Goal: Task Accomplishment & Management: Use online tool/utility

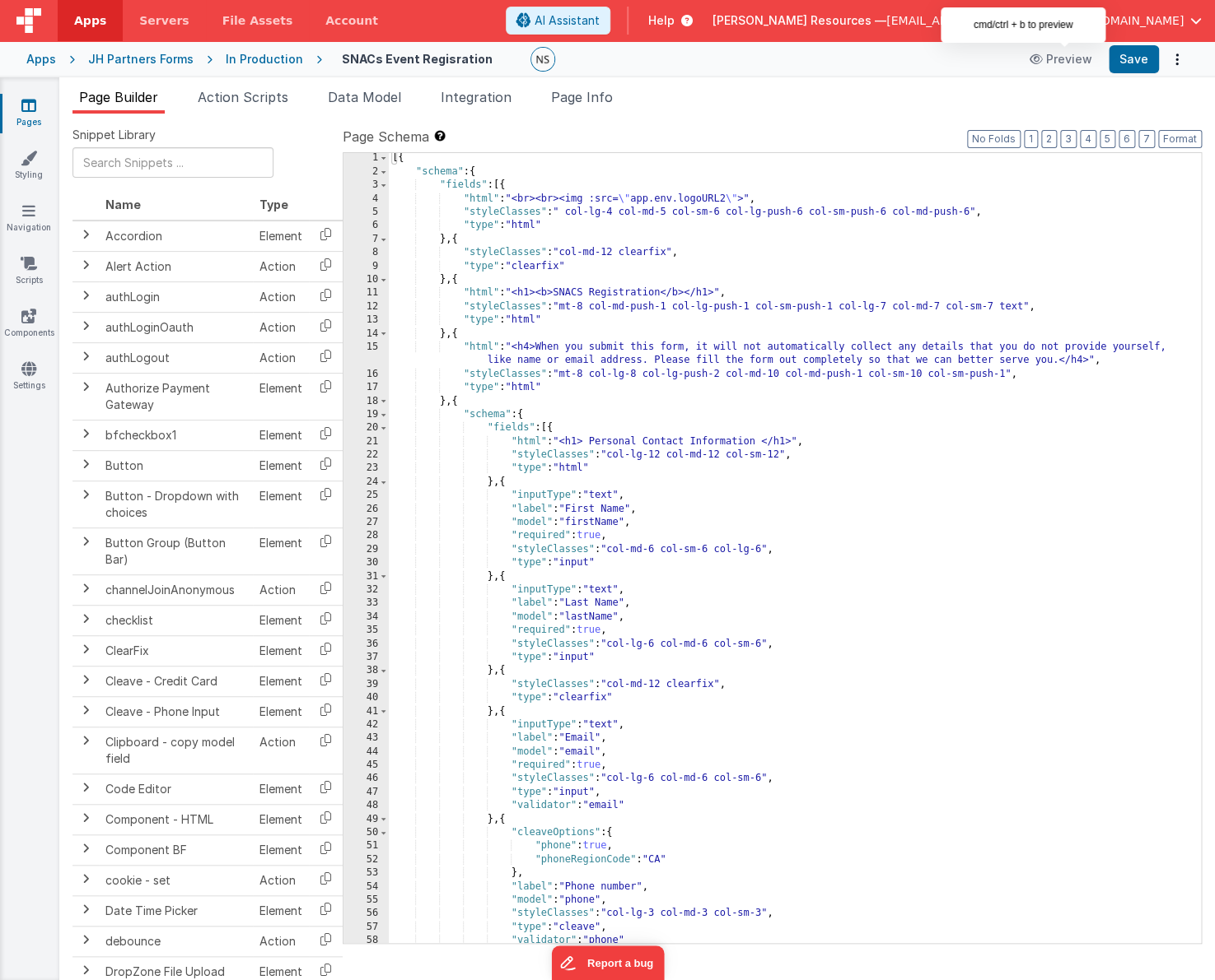
scroll to position [1, 0]
click at [944, 654] on div "[{ "schema" : { "fields" : [{ "html" : "<br><br><img :src= \" app.env.logoURL2 …" at bounding box center [795, 560] width 812 height 818
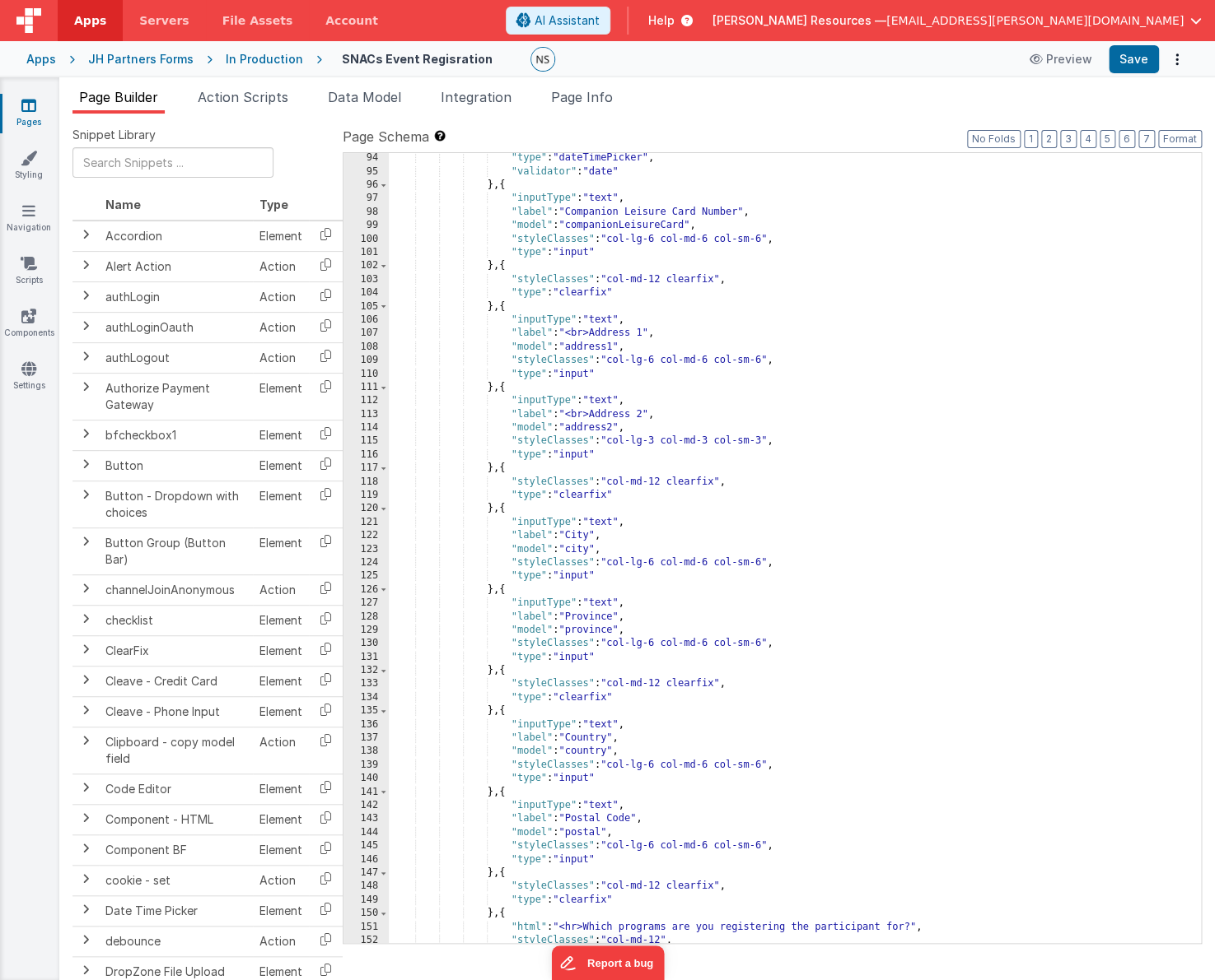
scroll to position [1222, 0]
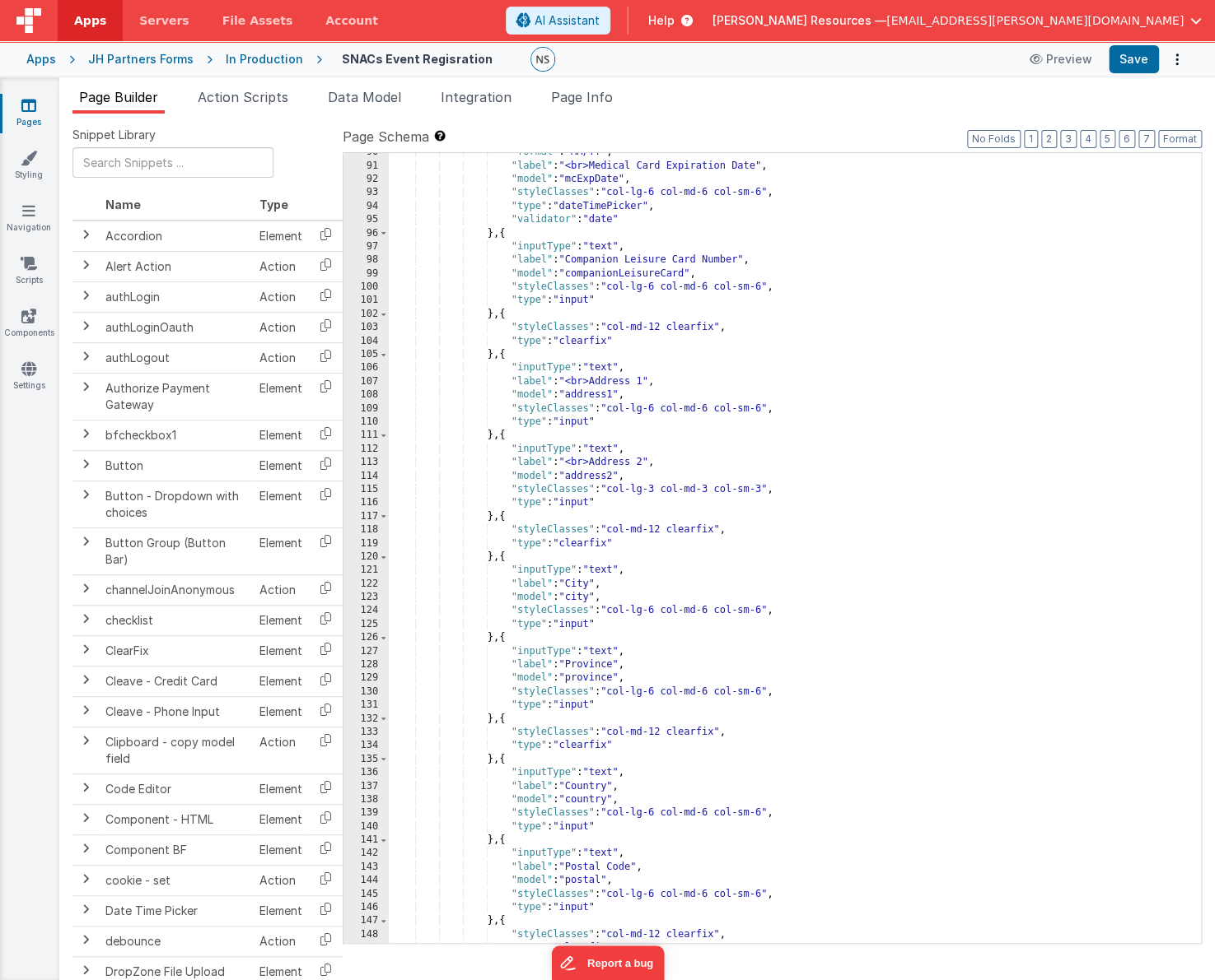
click at [31, 109] on icon at bounding box center [28, 105] width 15 height 17
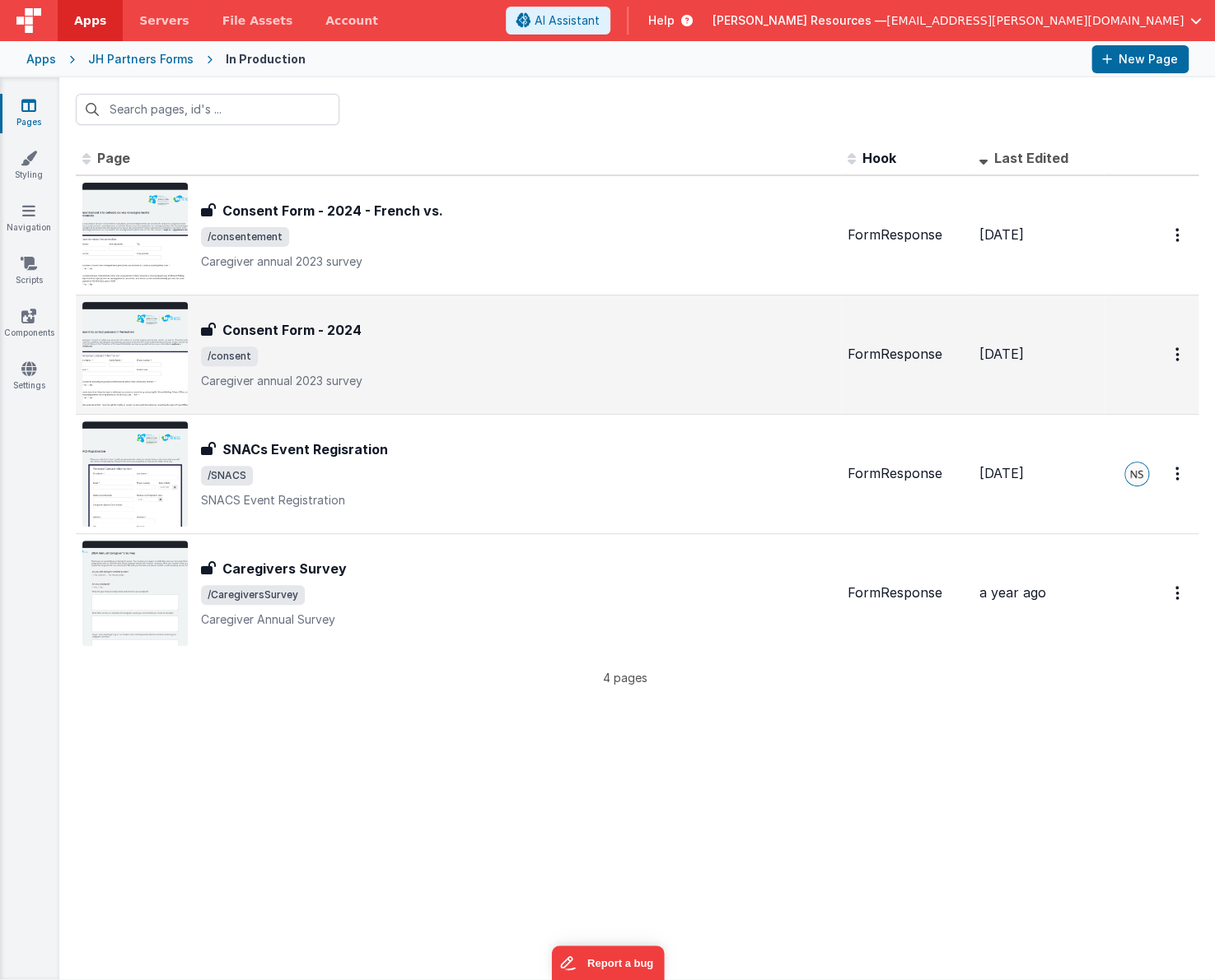
click at [496, 351] on span "/consent" at bounding box center [517, 356] width 633 height 20
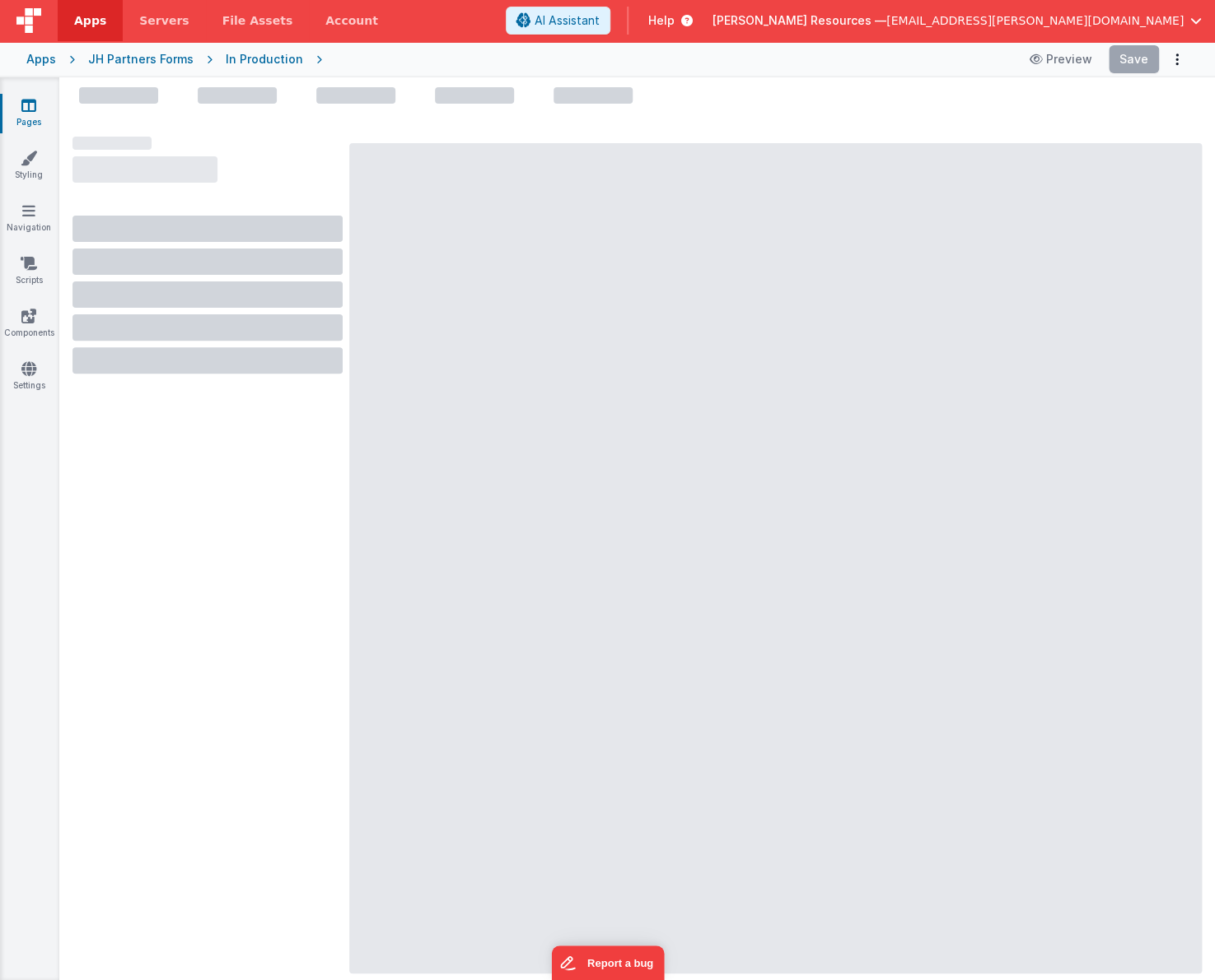
click at [34, 103] on icon at bounding box center [28, 105] width 15 height 17
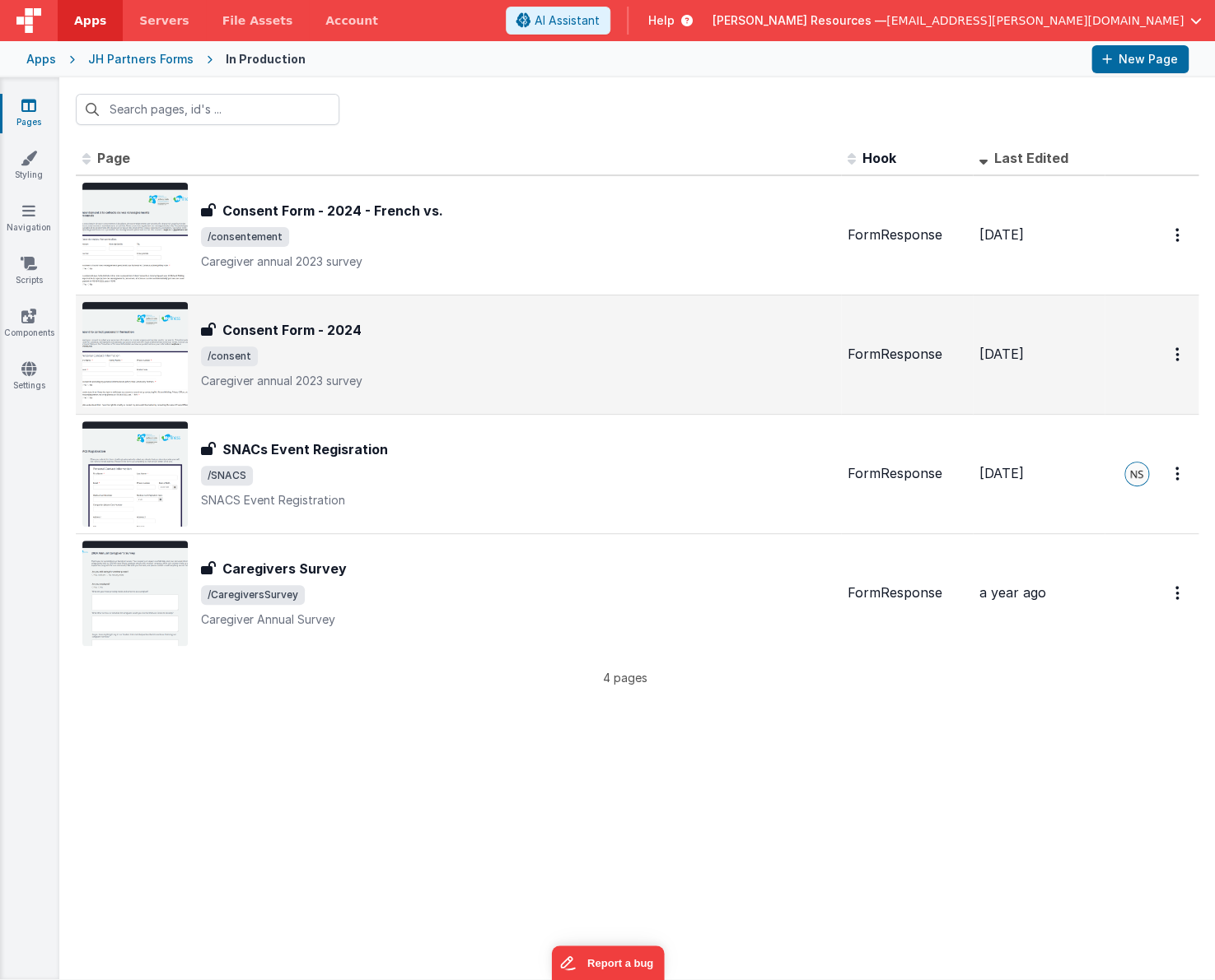
click at [251, 328] on h3 "Consent Form - 2024" at bounding box center [291, 330] width 139 height 20
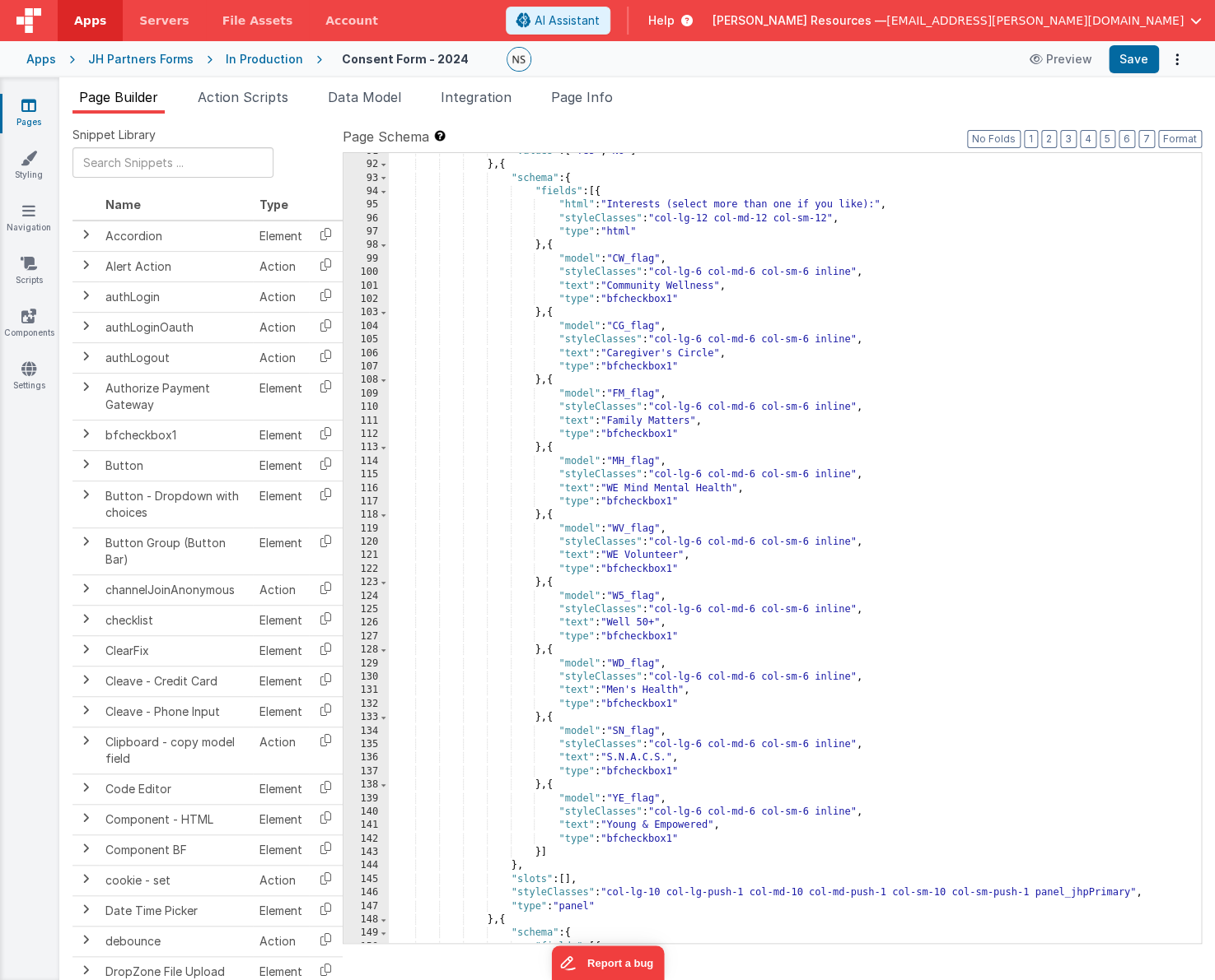
scroll to position [1301, 0]
